Goal: Information Seeking & Learning: Understand process/instructions

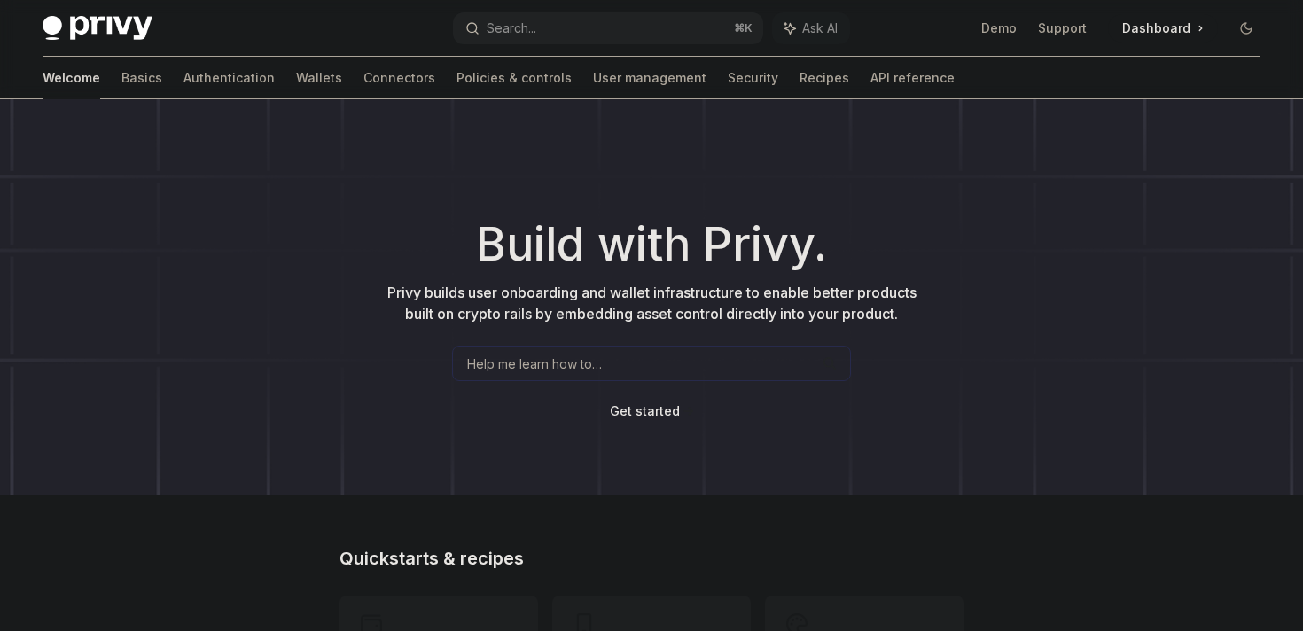
click at [605, 358] on div "Help me learn how to…" at bounding box center [651, 363] width 399 height 35
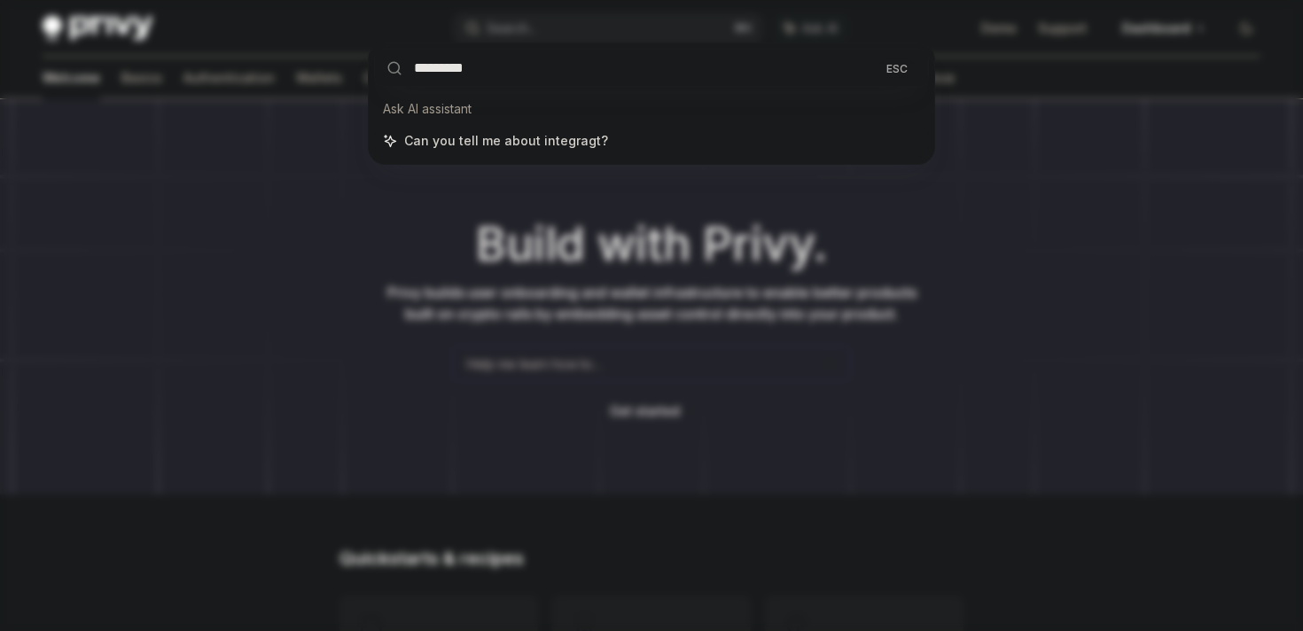
type input "**********"
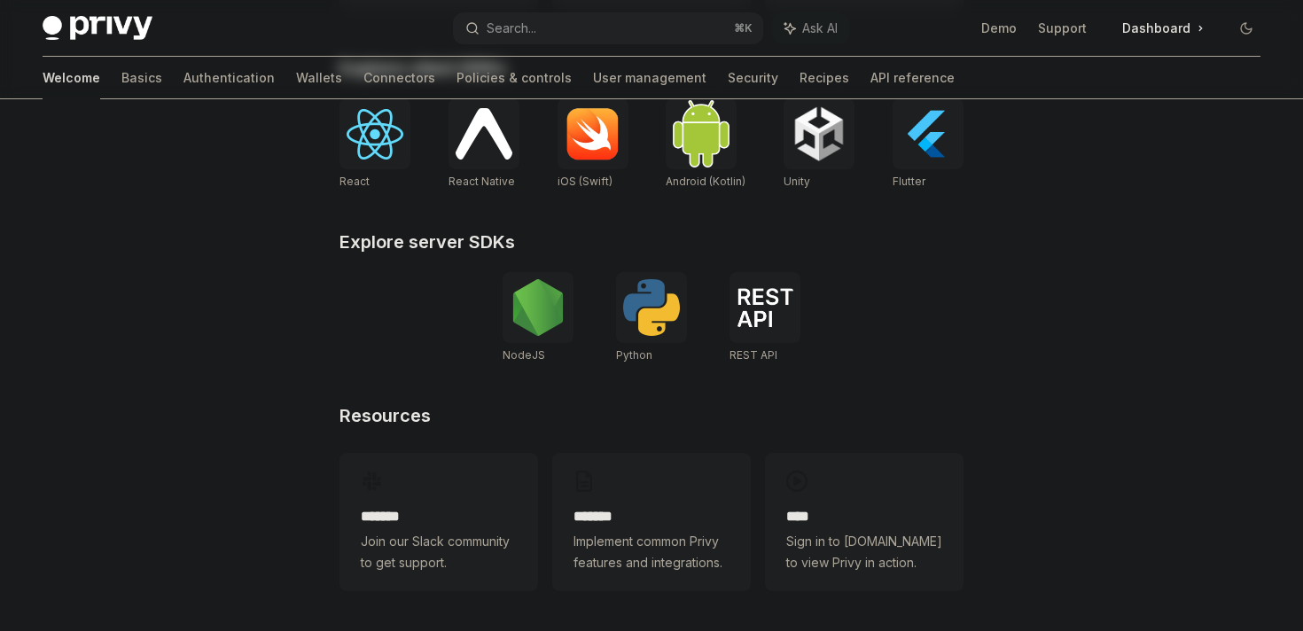
scroll to position [770, 0]
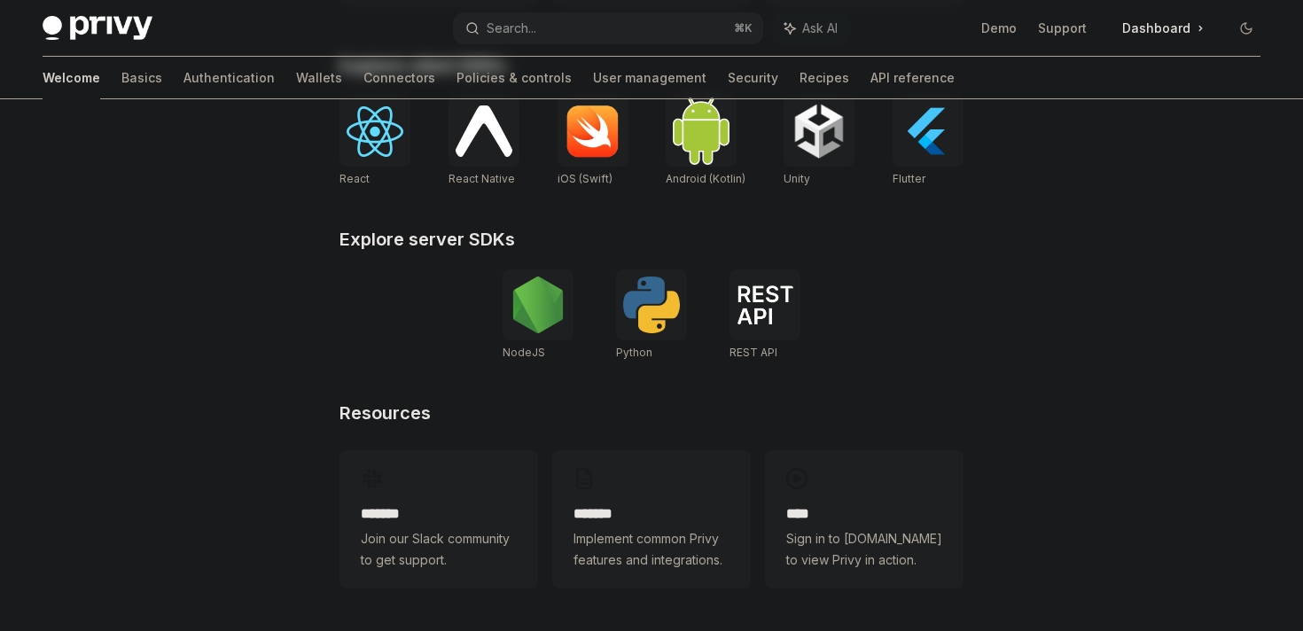
click at [755, 305] on img at bounding box center [765, 305] width 57 height 39
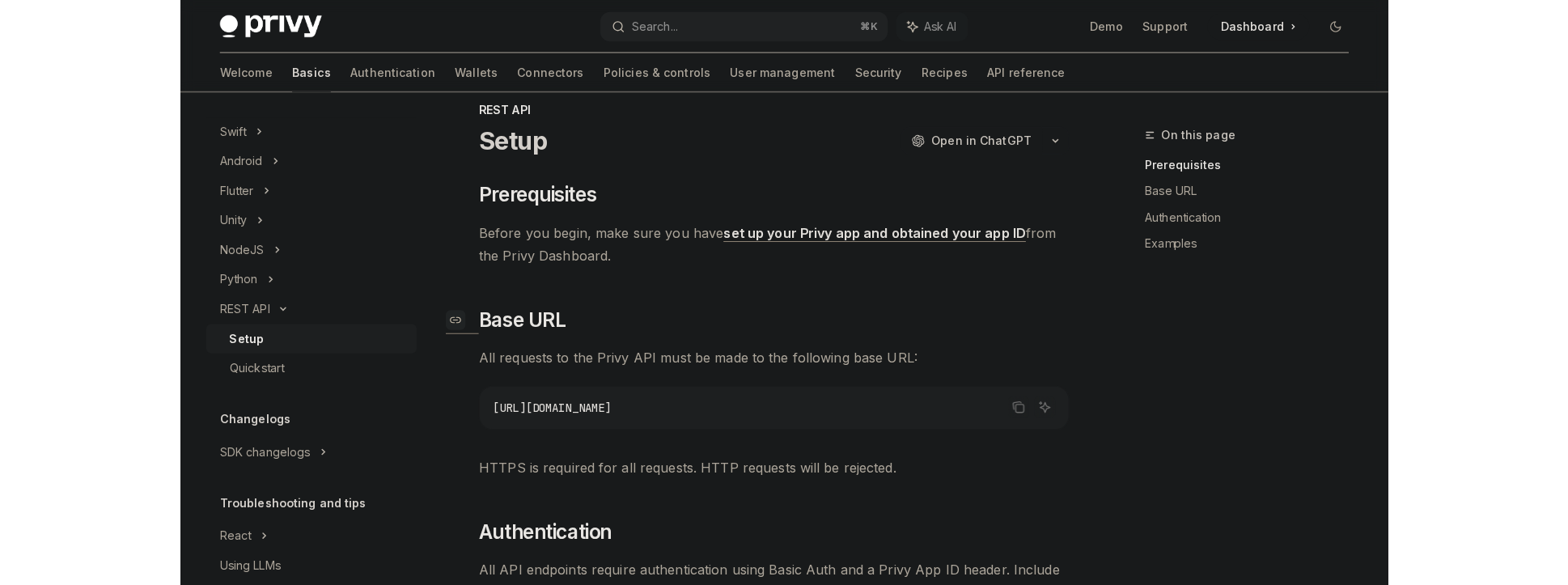
scroll to position [26, 0]
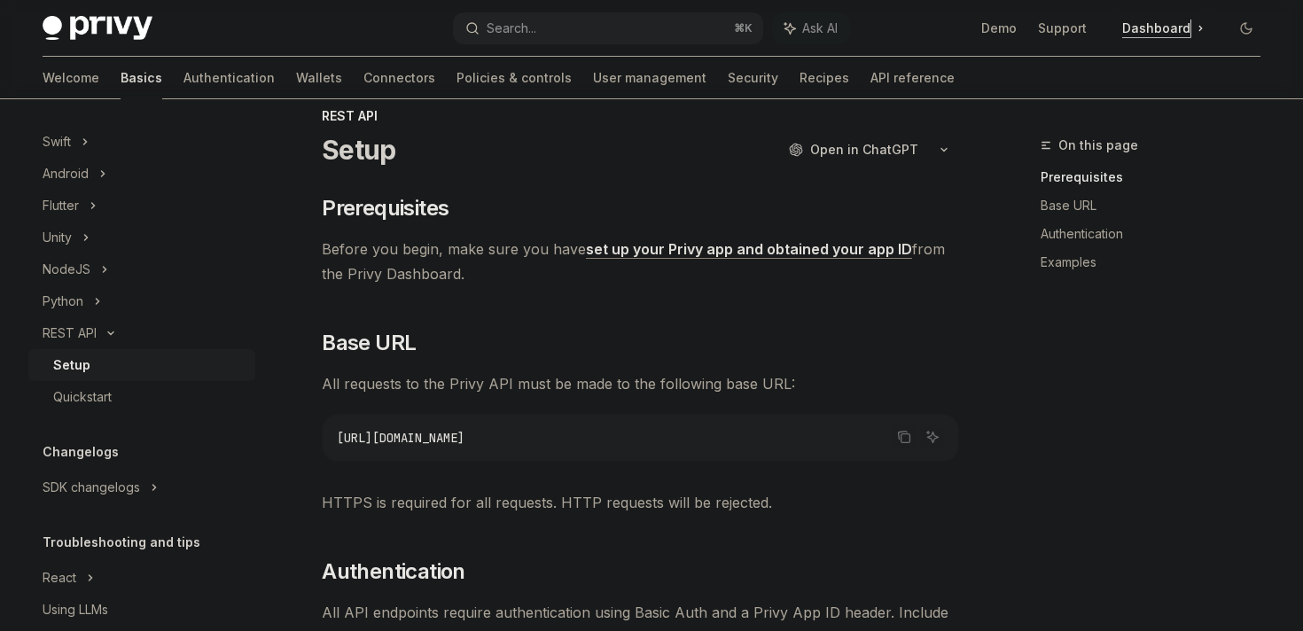
type textarea "*"
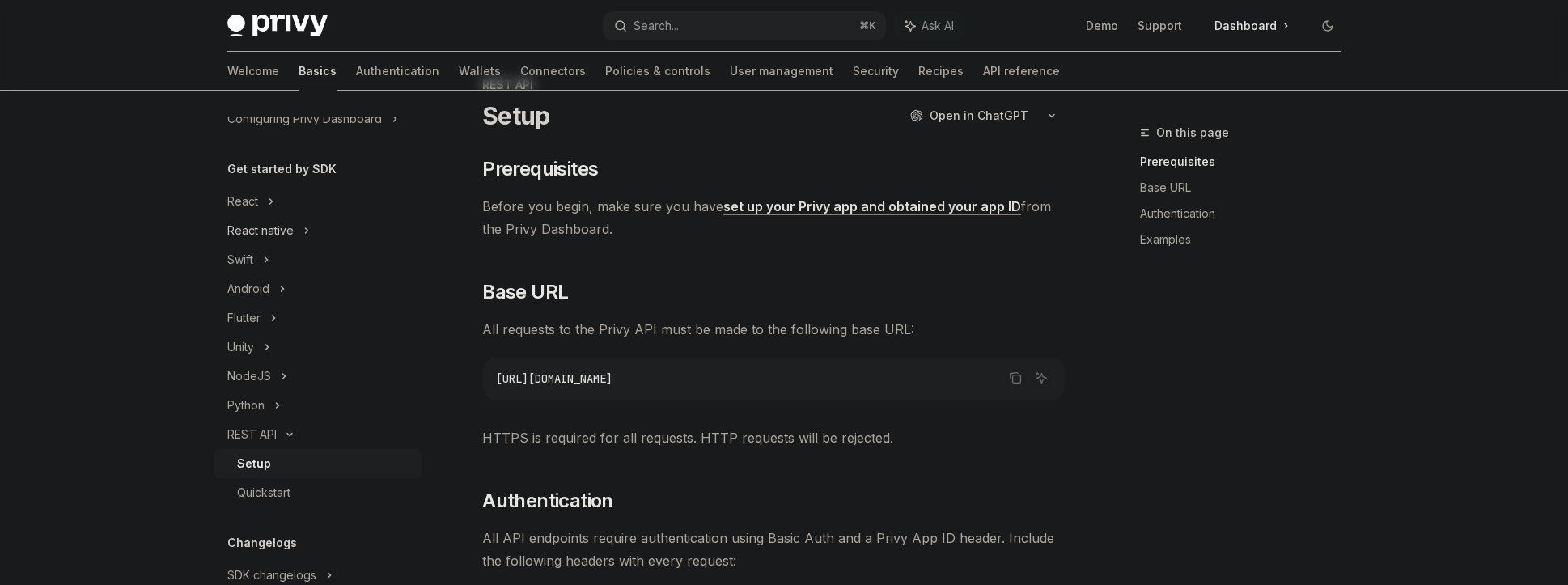
scroll to position [150, 0]
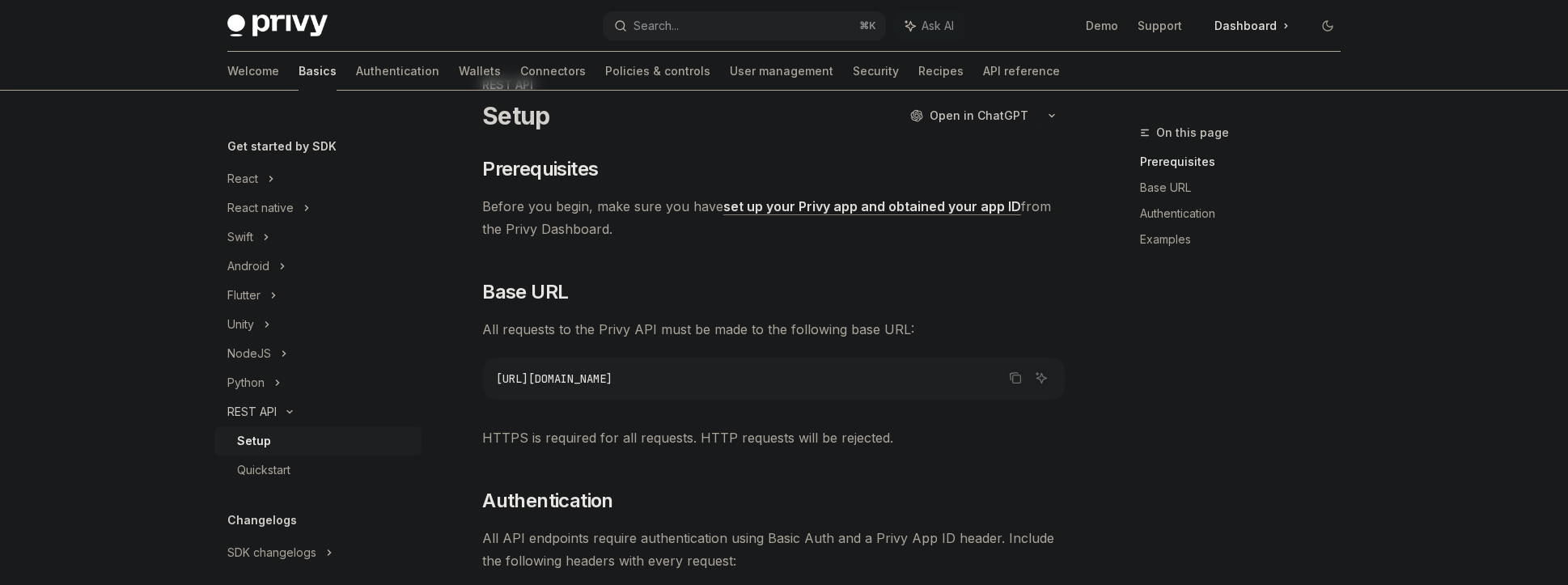
click at [295, 411] on icon at bounding box center [289, 412] width 19 height 6
click at [289, 411] on icon at bounding box center [289, 412] width 6 height 19
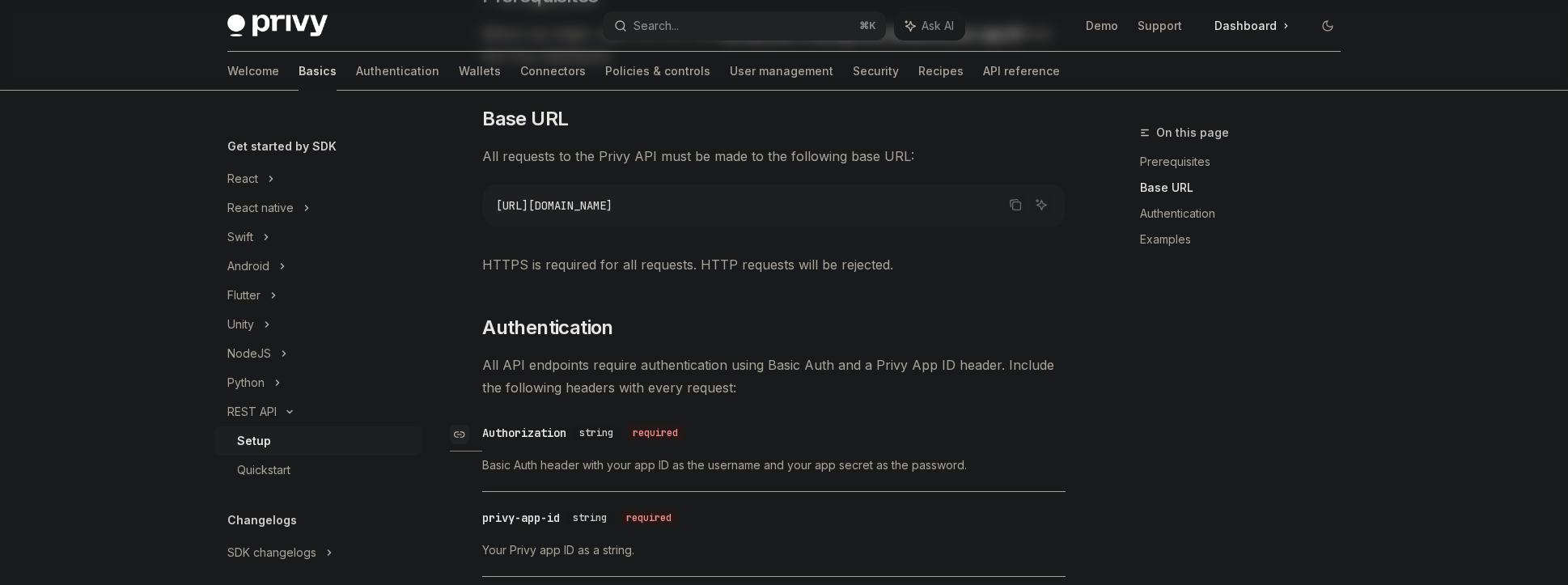
scroll to position [225, 0]
click at [492, 465] on span "Basic Auth header with your app ID as the username and your app secret as the p…" at bounding box center [773, 462] width 583 height 19
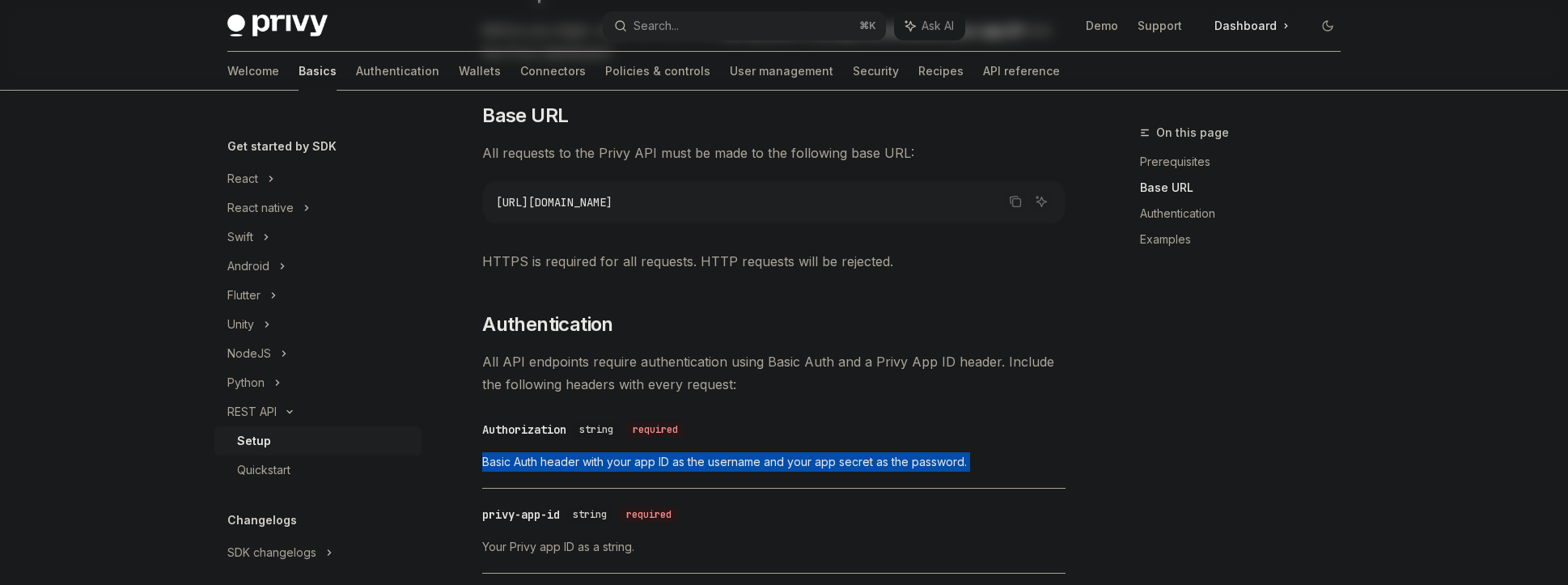
click at [492, 465] on span "Basic Auth header with your app ID as the username and your app secret as the p…" at bounding box center [773, 462] width 583 height 19
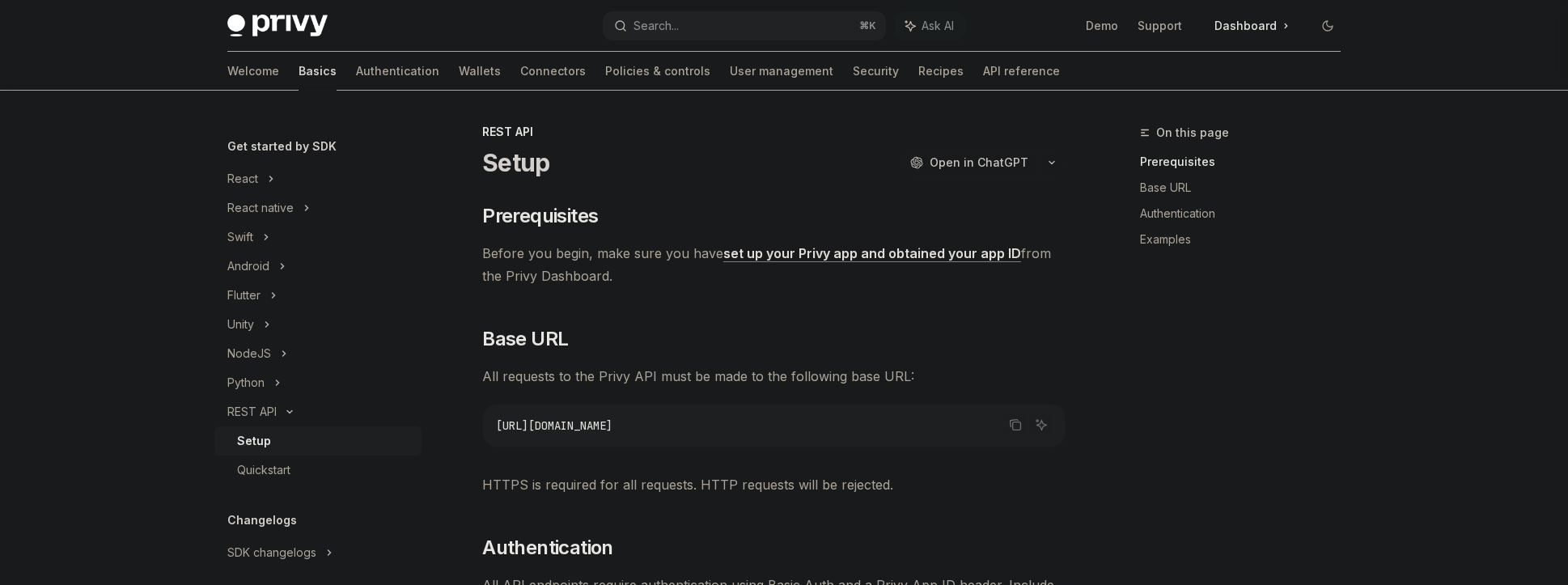
scroll to position [0, 0]
click at [991, 160] on span "Open in ChatGPT" at bounding box center [979, 163] width 99 height 16
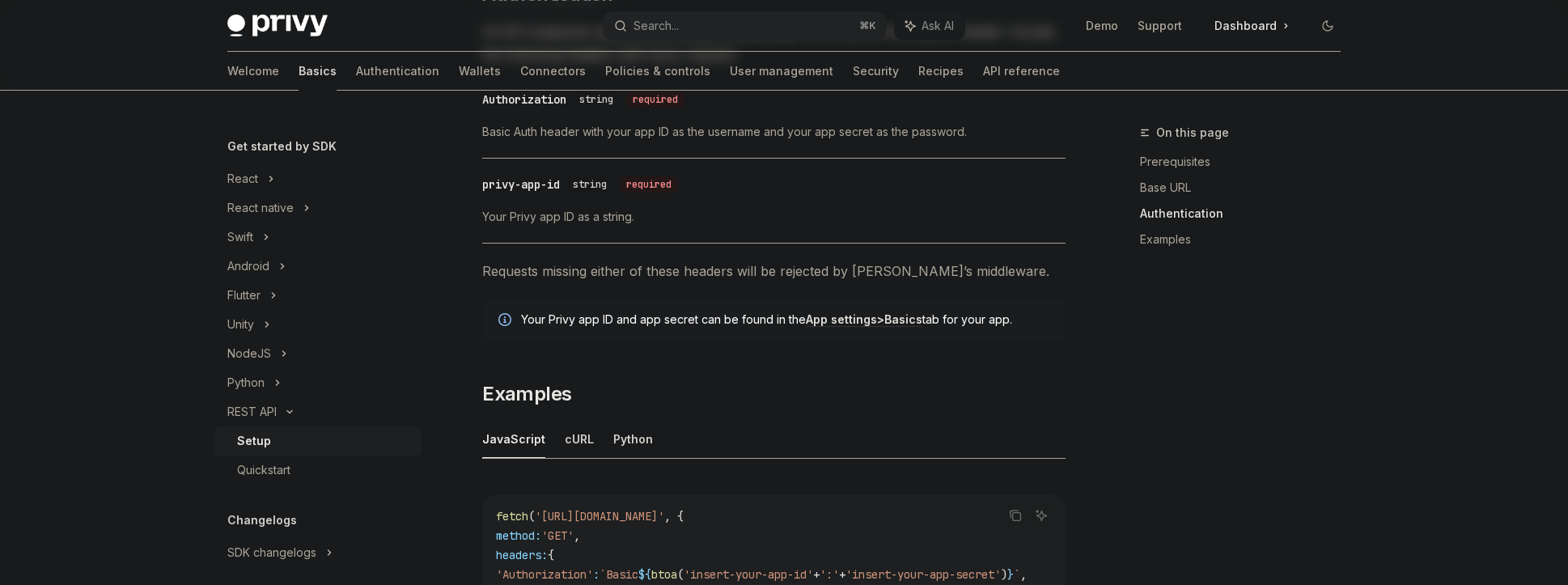
scroll to position [528, 0]
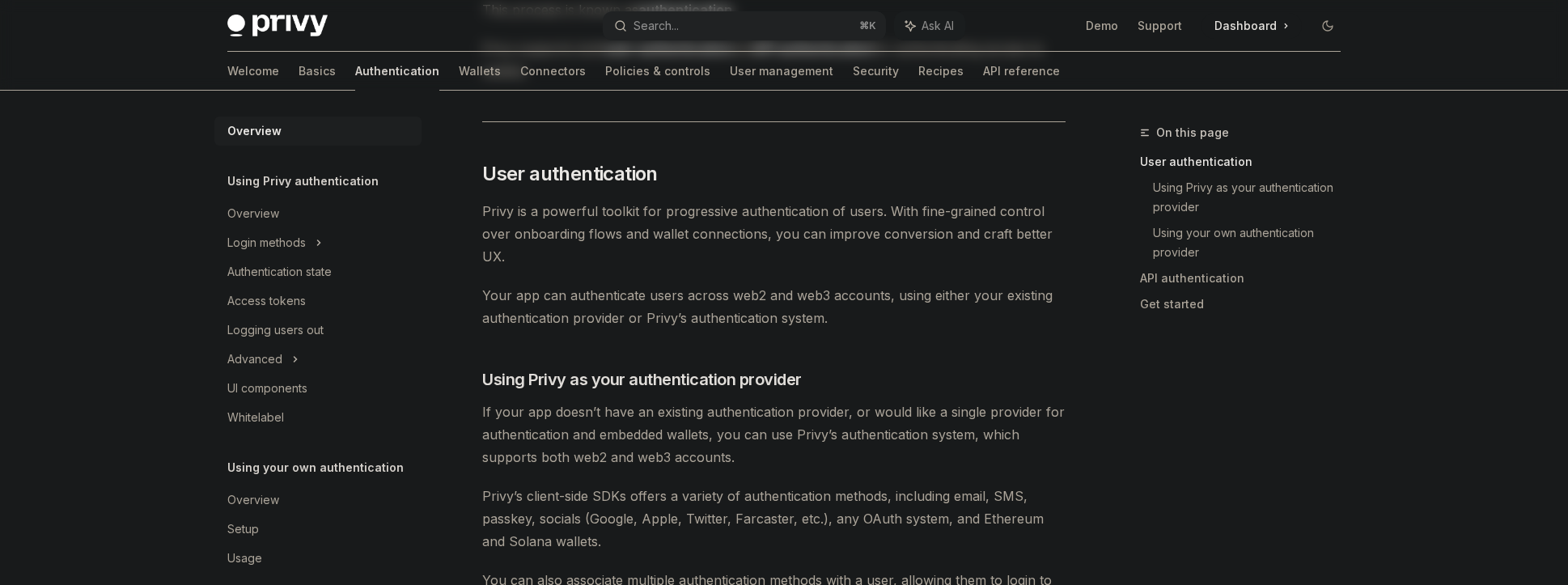
scroll to position [278, 0]
